Goal: Check status: Check status

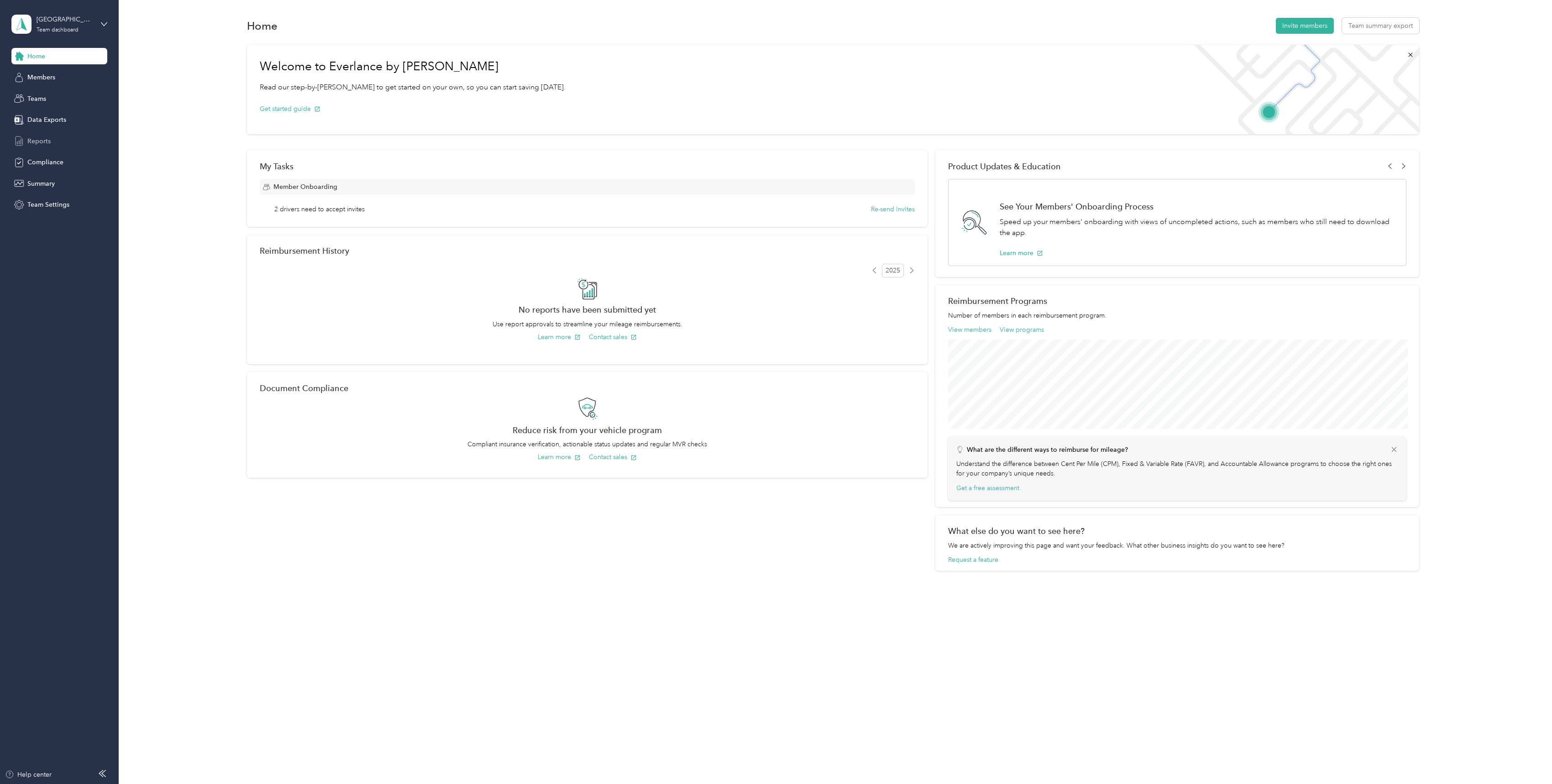
click at [82, 138] on div "Reports" at bounding box center [59, 140] width 96 height 16
